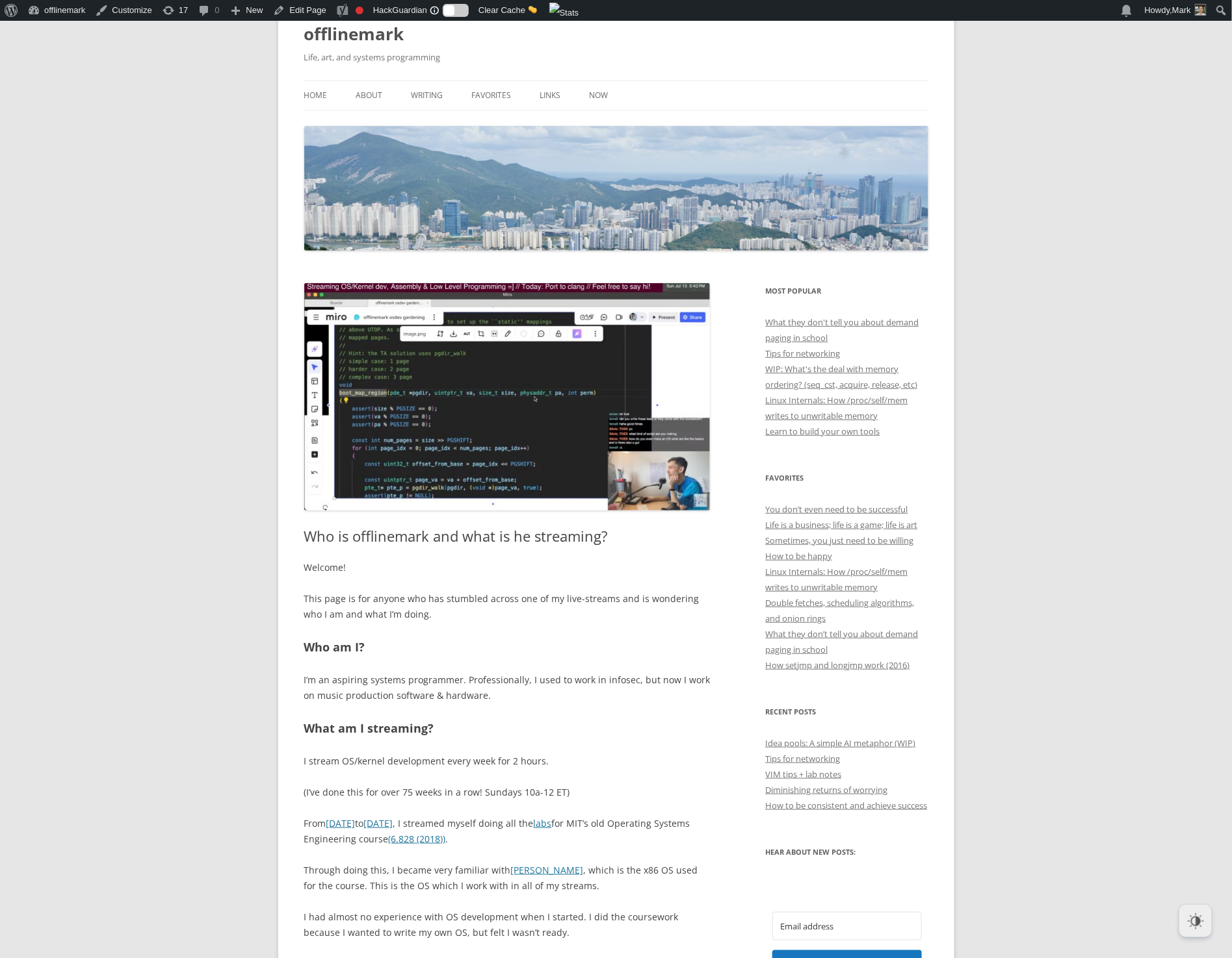
scroll to position [235, 0]
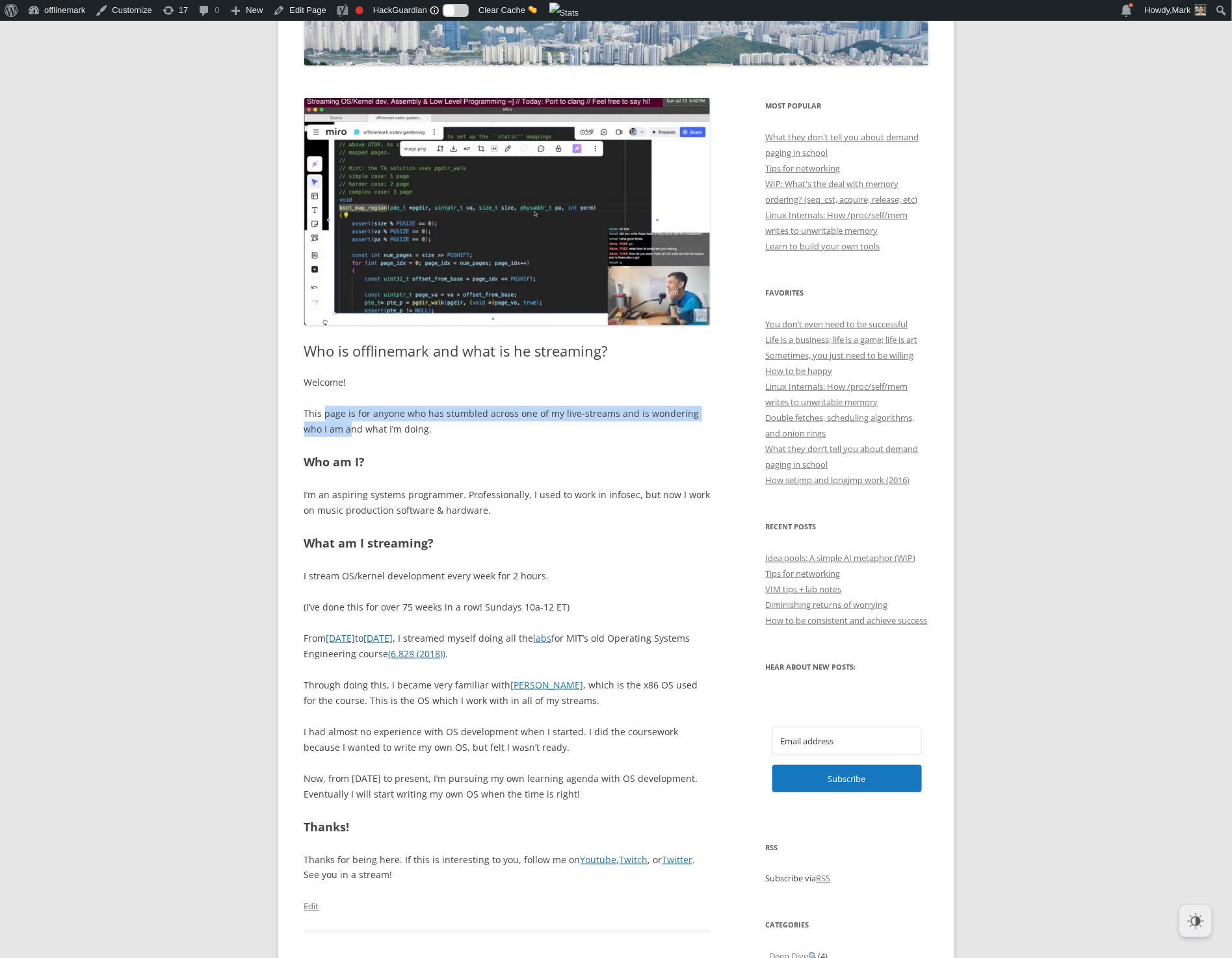
drag, startPoint x: 324, startPoint y: 417, endPoint x: 332, endPoint y: 427, distance: 12.8
click at [331, 427] on p "This page is for anyone who has stumbled across one of my live-streams and is w…" at bounding box center [507, 422] width 406 height 31
click at [336, 427] on p "This page is for anyone who has stumbled across one of my live-streams and is w…" at bounding box center [507, 422] width 406 height 31
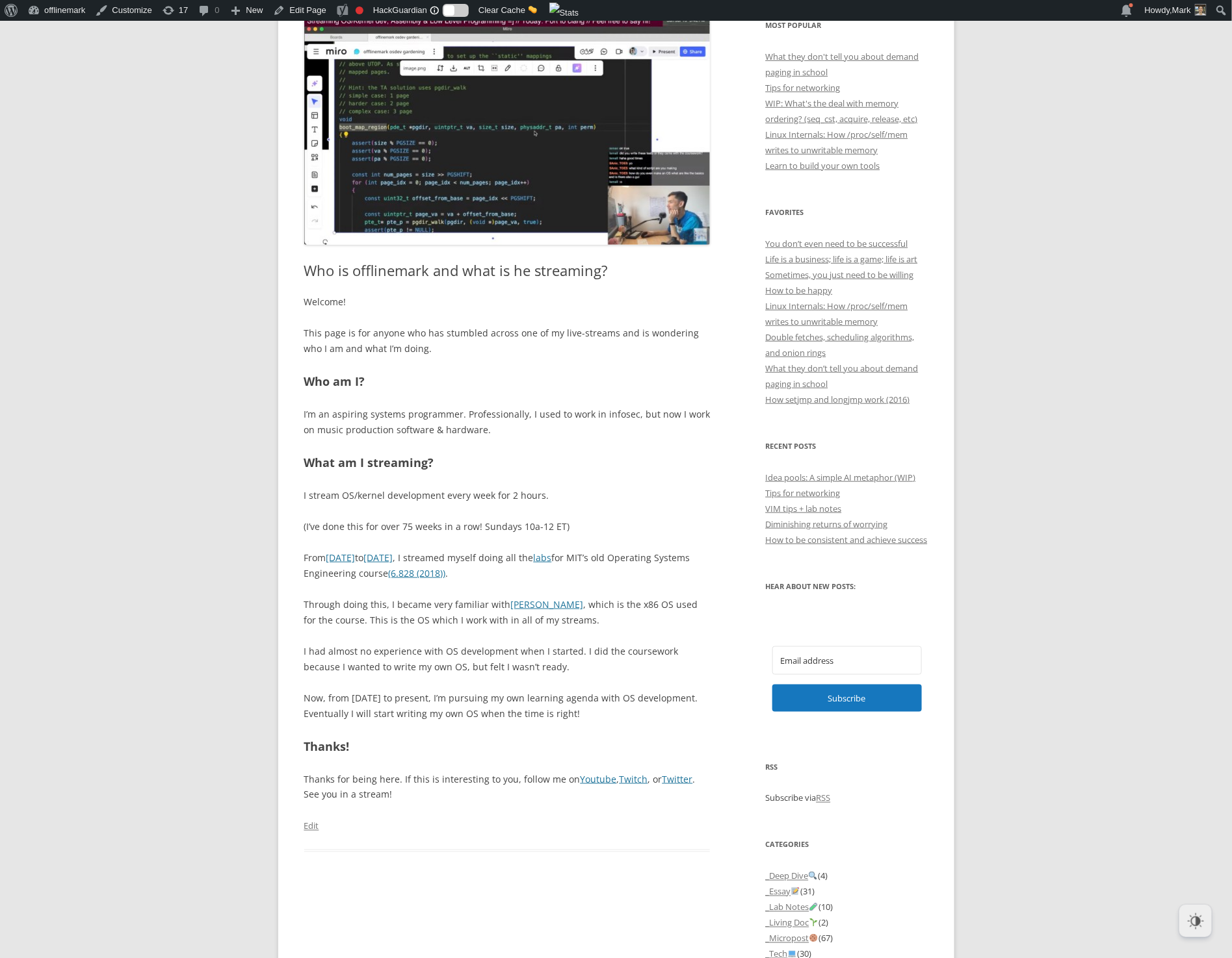
scroll to position [321, 0]
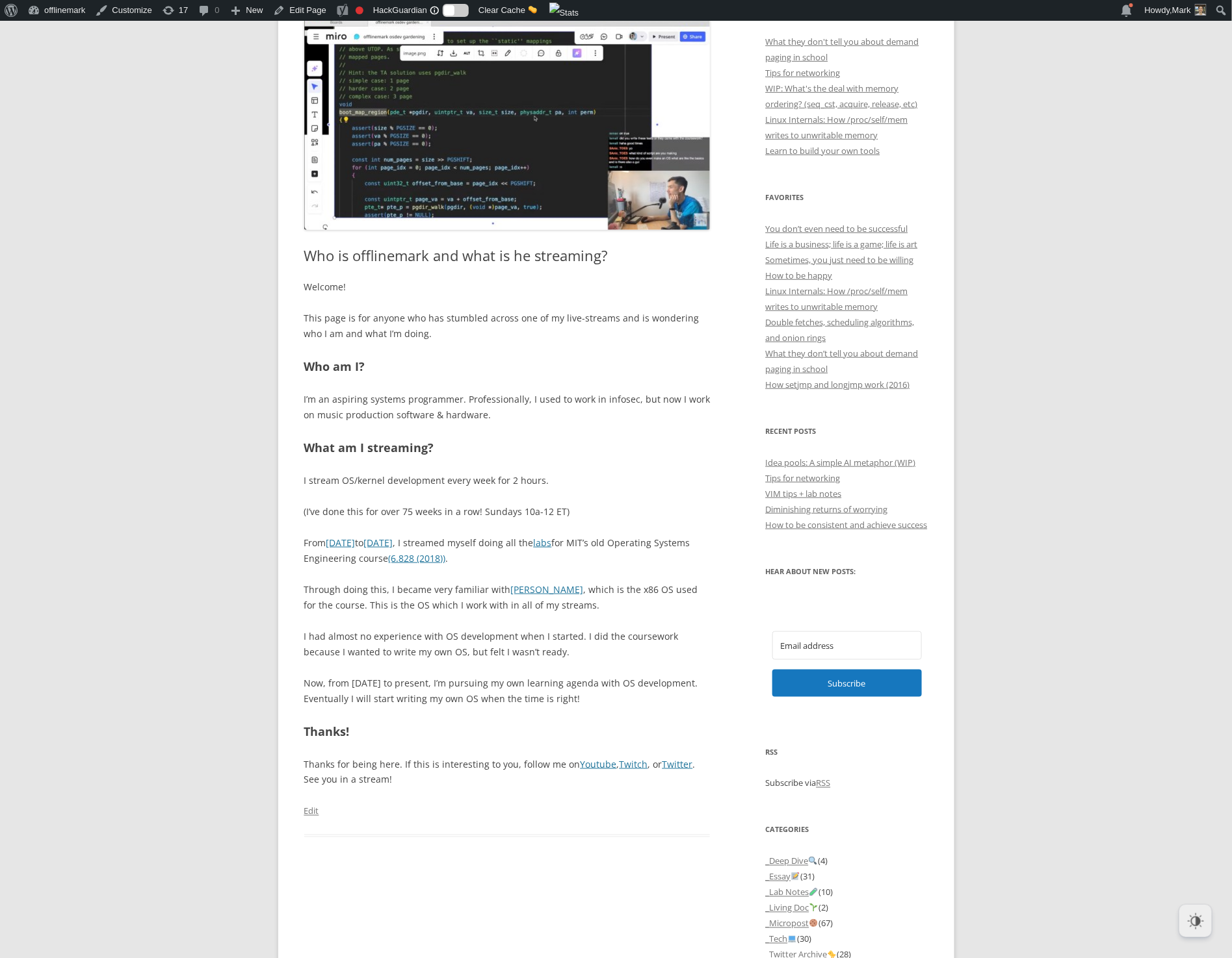
scroll to position [345, 0]
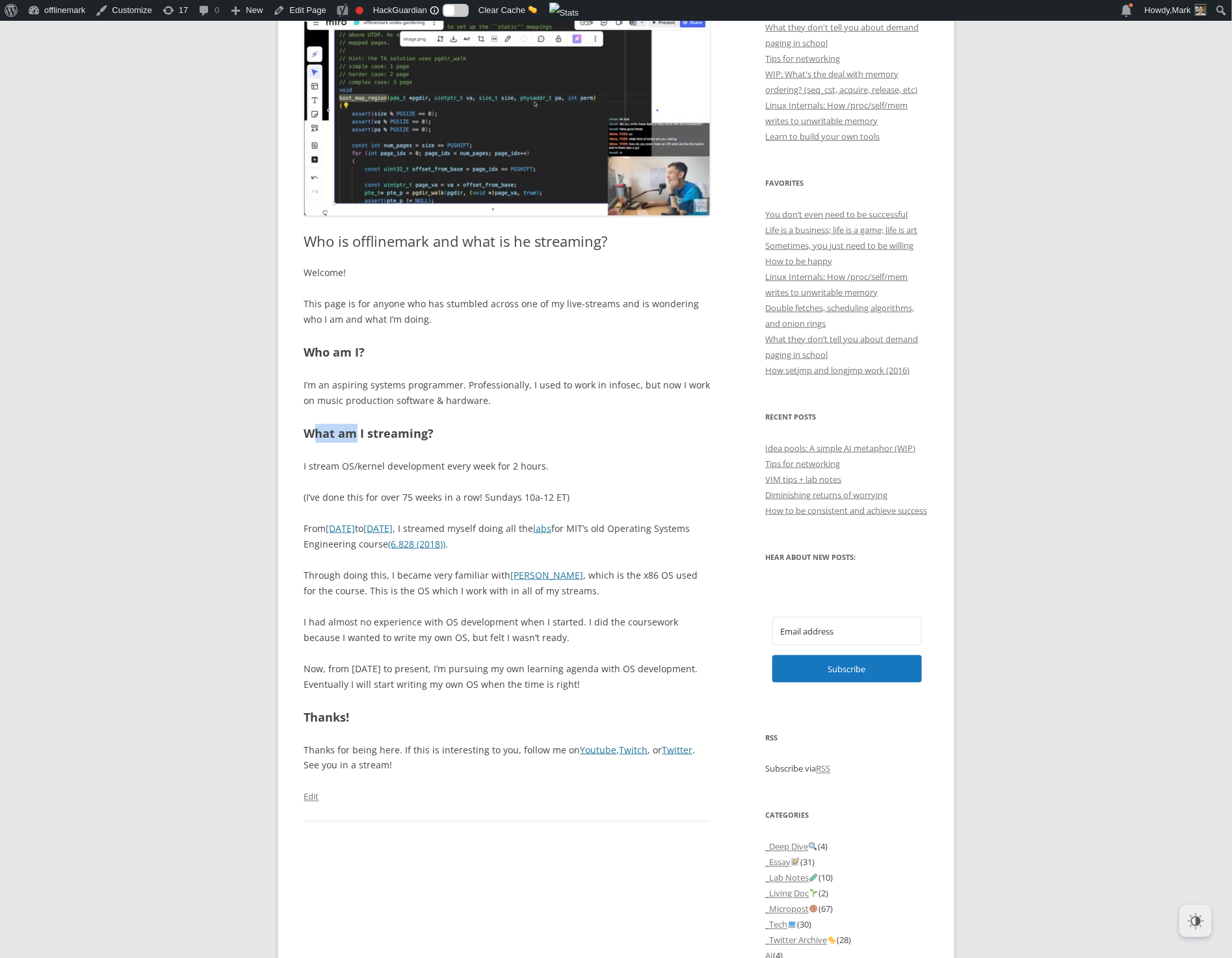
drag, startPoint x: 322, startPoint y: 434, endPoint x: 357, endPoint y: 433, distance: 35.0
click at [353, 433] on h2 "What am I streaming?" at bounding box center [507, 433] width 406 height 19
drag, startPoint x: 375, startPoint y: 432, endPoint x: 357, endPoint y: 436, distance: 18.4
click at [376, 432] on h2 "What am I streaming?" at bounding box center [507, 433] width 406 height 19
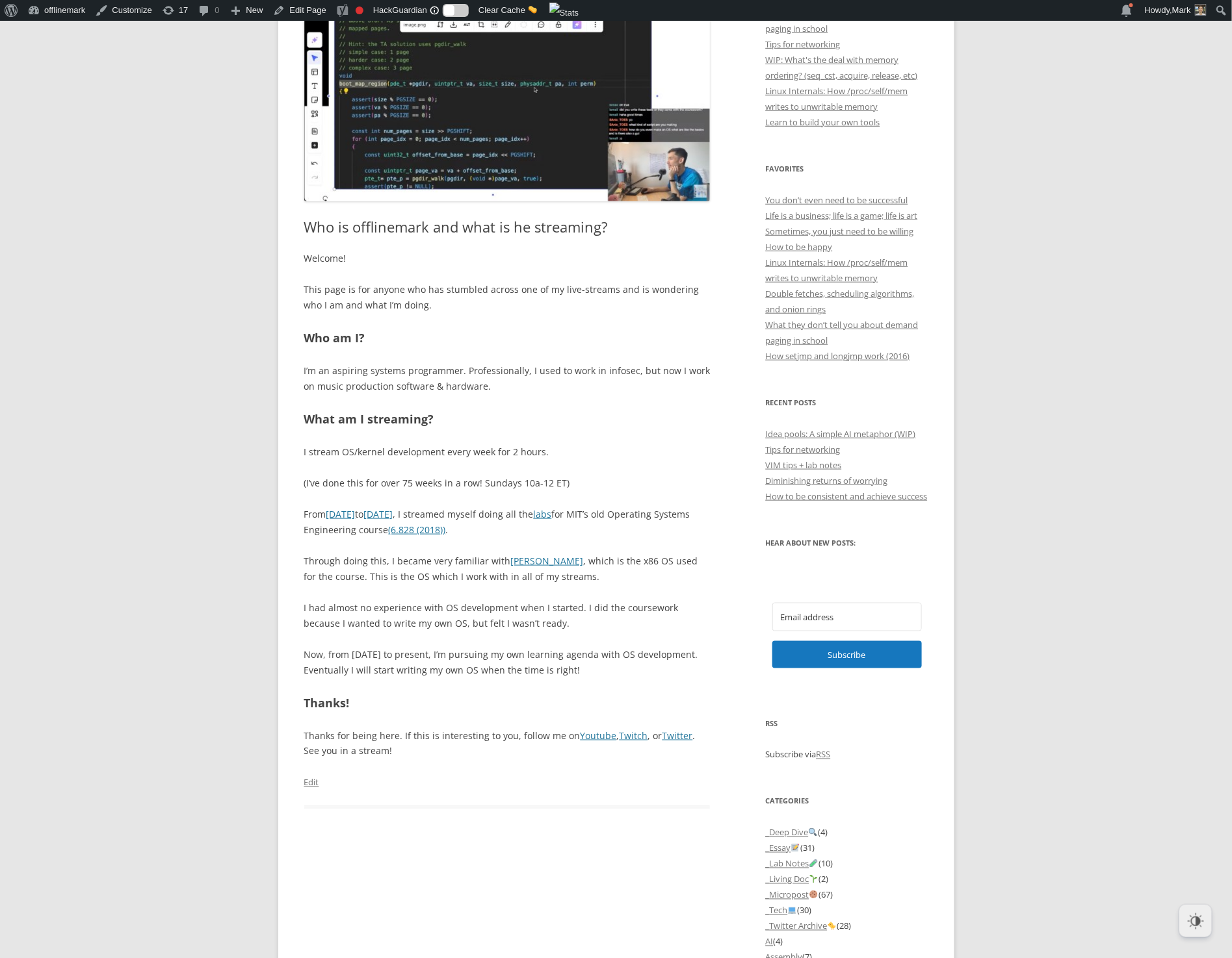
scroll to position [361, 0]
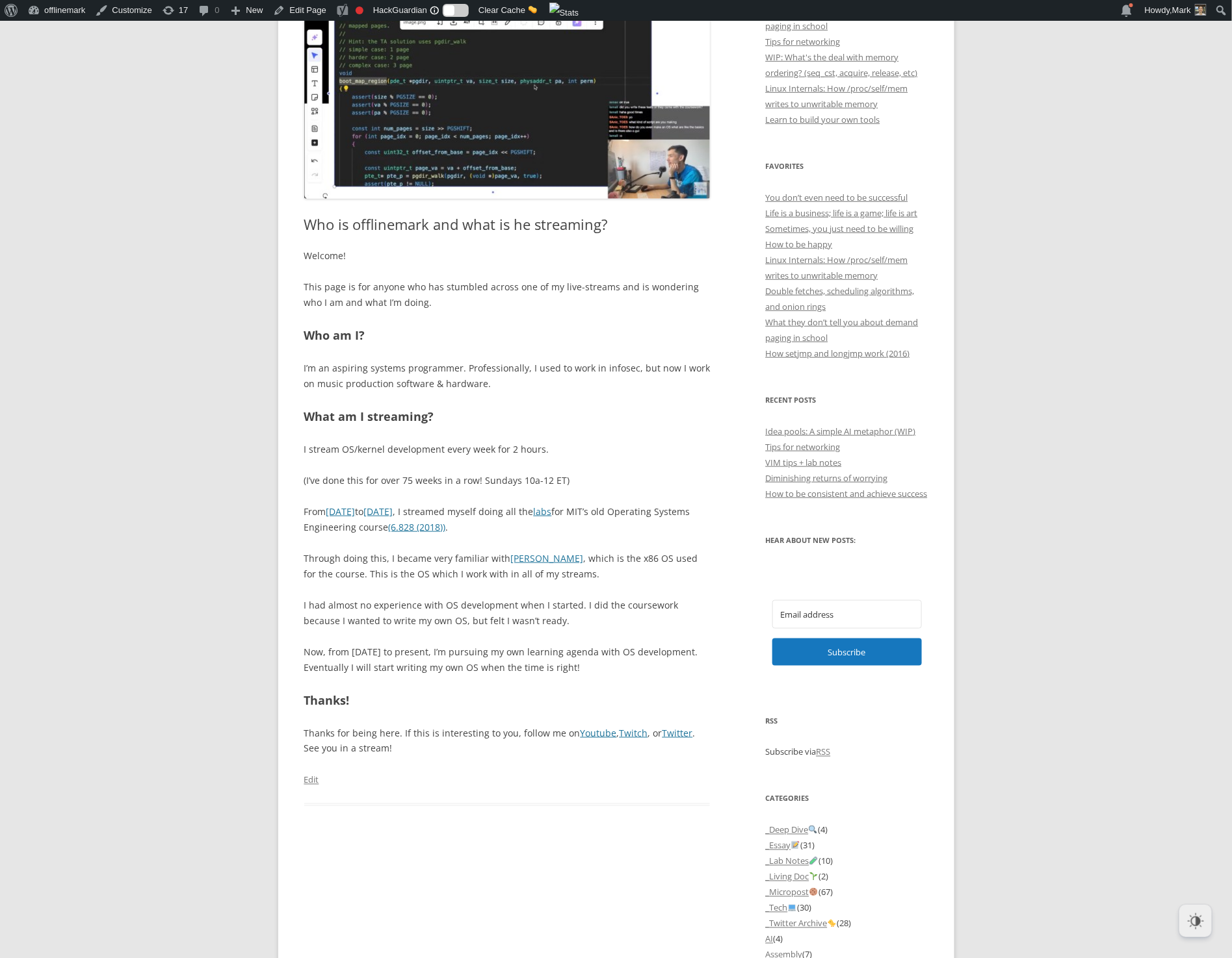
click at [589, 535] on p "From [DATE] to [DATE] , I streamed myself doing all the labs for MIT’s old Oper…" at bounding box center [507, 520] width 406 height 31
